Goal: Task Accomplishment & Management: Manage account settings

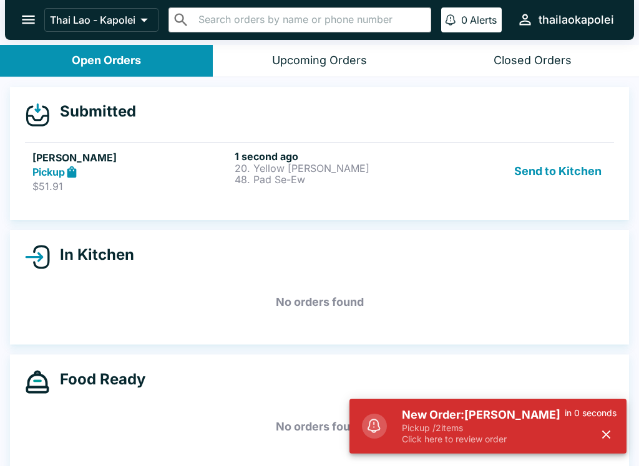
click at [608, 438] on icon "button" at bounding box center [606, 435] width 8 height 8
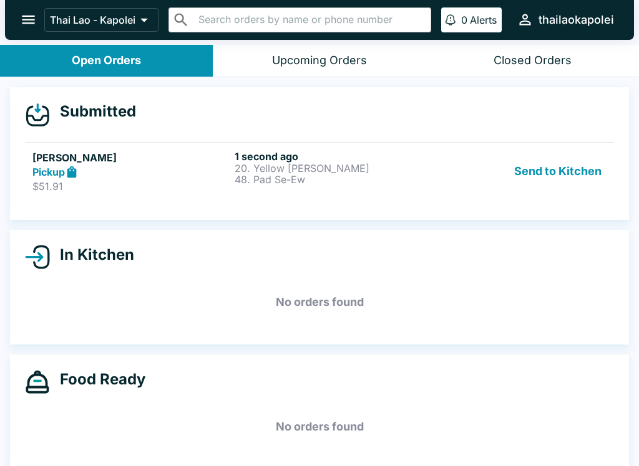
click at [567, 163] on button "Send to Kitchen" at bounding box center [557, 171] width 97 height 43
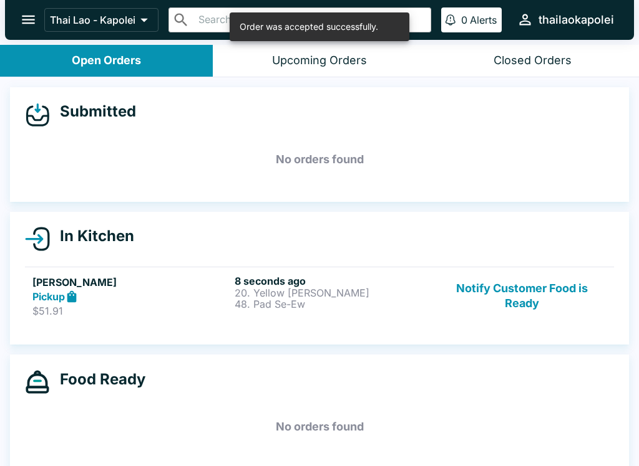
click at [342, 294] on p "20. Yellow [PERSON_NAME]" at bounding box center [332, 292] width 197 height 11
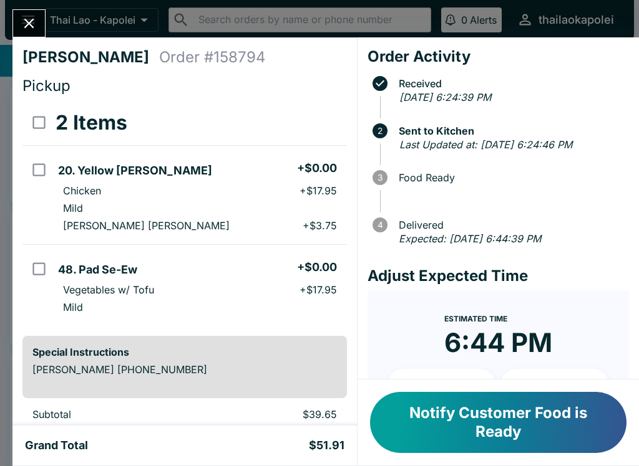
click at [503, 435] on button "Notify Customer Food is Ready" at bounding box center [498, 422] width 256 height 61
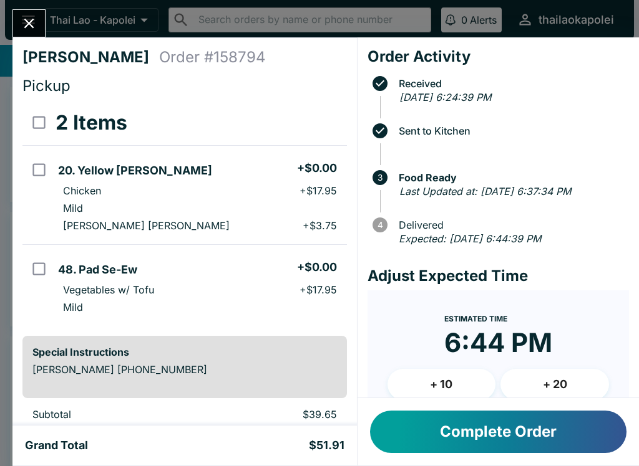
click at [14, 24] on button "Close" at bounding box center [29, 23] width 32 height 27
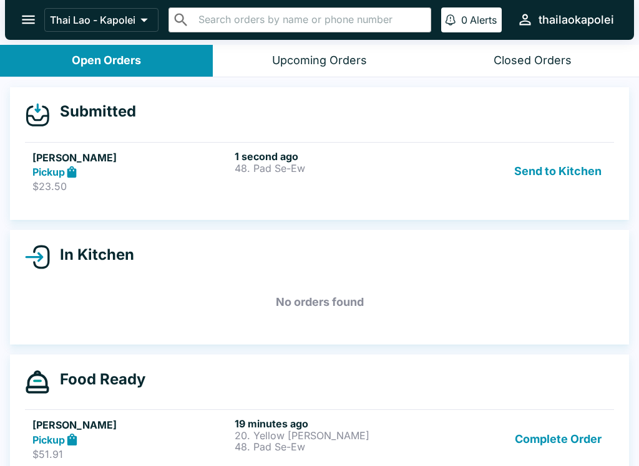
click at [294, 180] on div "1 second ago 48. Pad Se-Ew" at bounding box center [332, 171] width 197 height 43
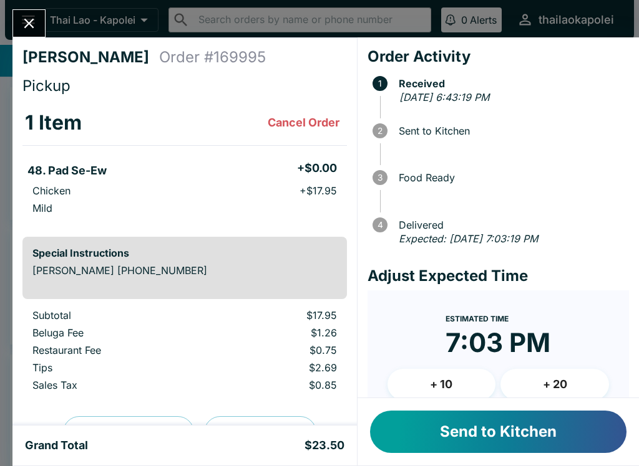
click at [447, 434] on button "Send to Kitchen" at bounding box center [498, 432] width 256 height 42
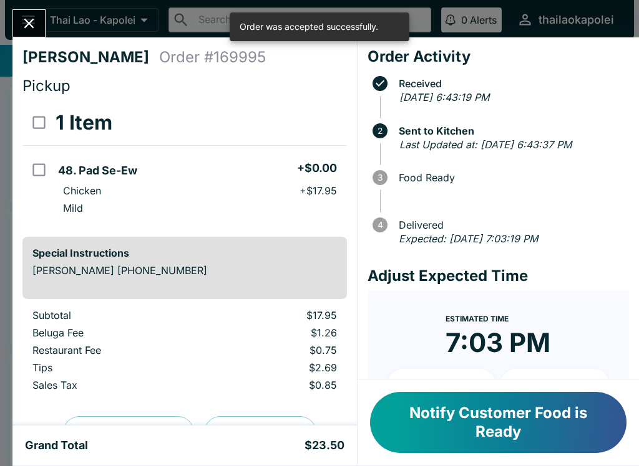
click at [21, 21] on icon "Close" at bounding box center [29, 23] width 17 height 17
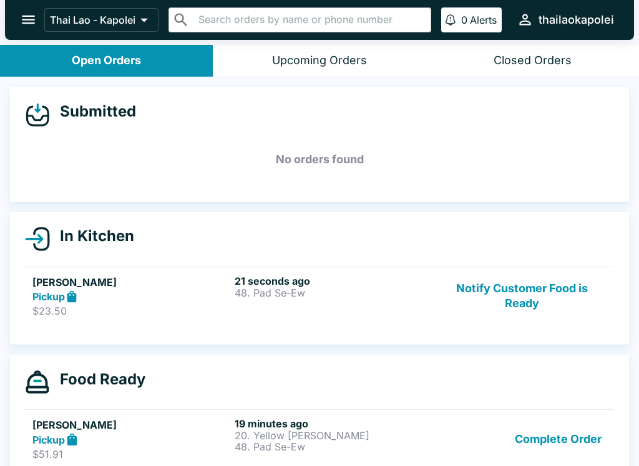
click at [539, 284] on button "Notify Customer Food is Ready" at bounding box center [521, 296] width 169 height 43
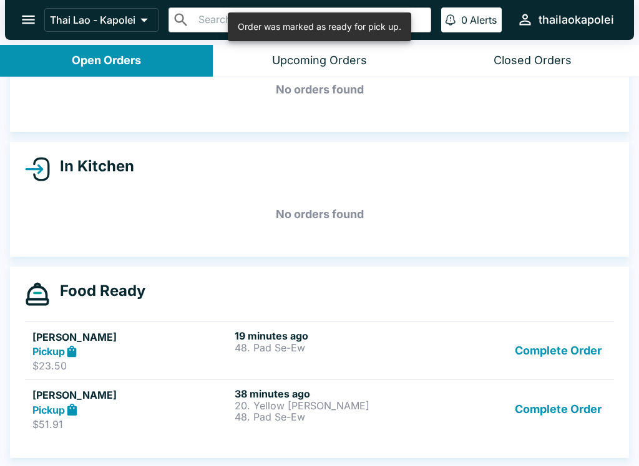
click at [563, 339] on button "Complete Order" at bounding box center [558, 351] width 97 height 43
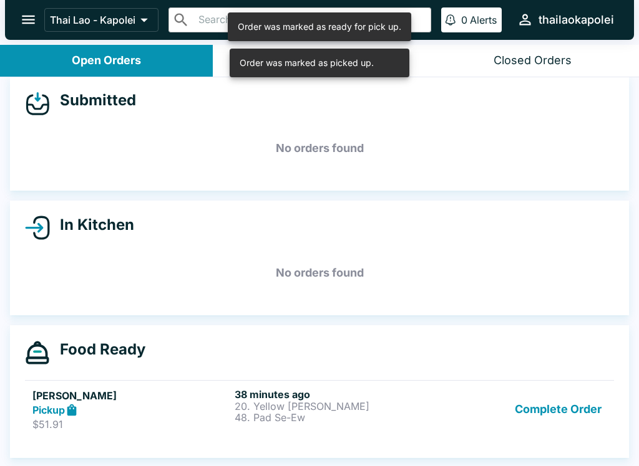
scroll to position [11, 0]
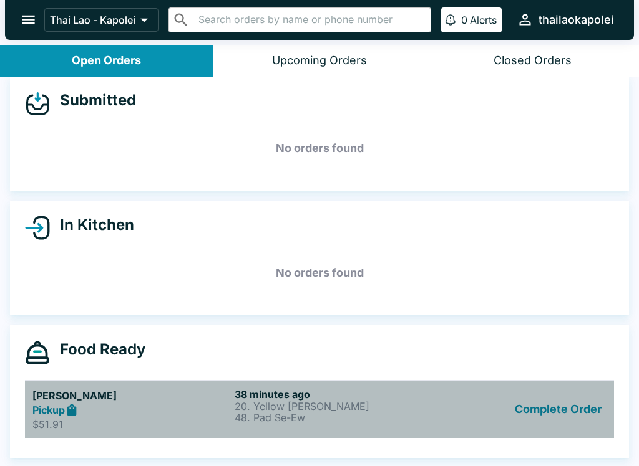
click at [248, 382] on link "[PERSON_NAME] Pickup $51.91 38 minutes ago 20. Yellow [PERSON_NAME] 48. Pad Se-…" at bounding box center [319, 409] width 589 height 59
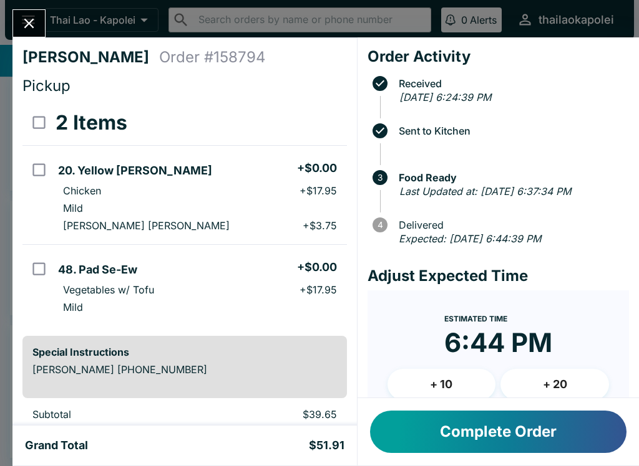
click at [485, 438] on button "Complete Order" at bounding box center [498, 432] width 256 height 42
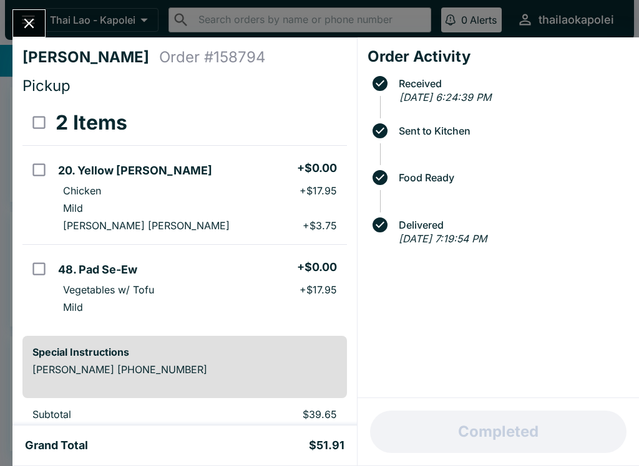
click at [31, 31] on icon "Close" at bounding box center [29, 23] width 17 height 17
